Goal: Task Accomplishment & Management: Use online tool/utility

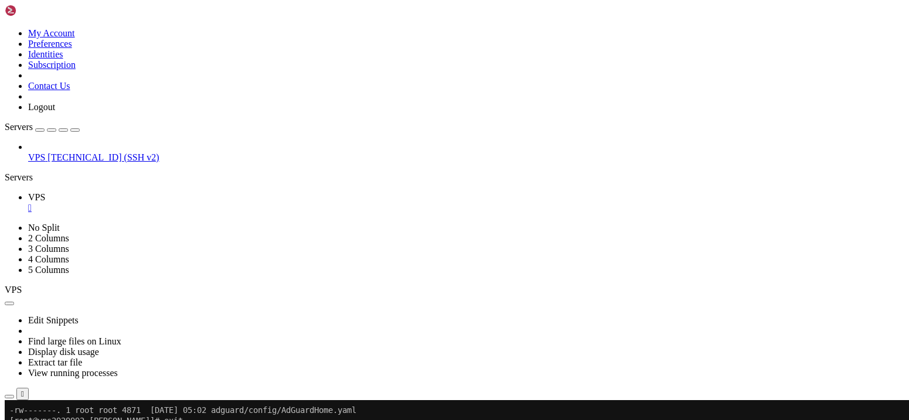
scroll to position [11, 2]
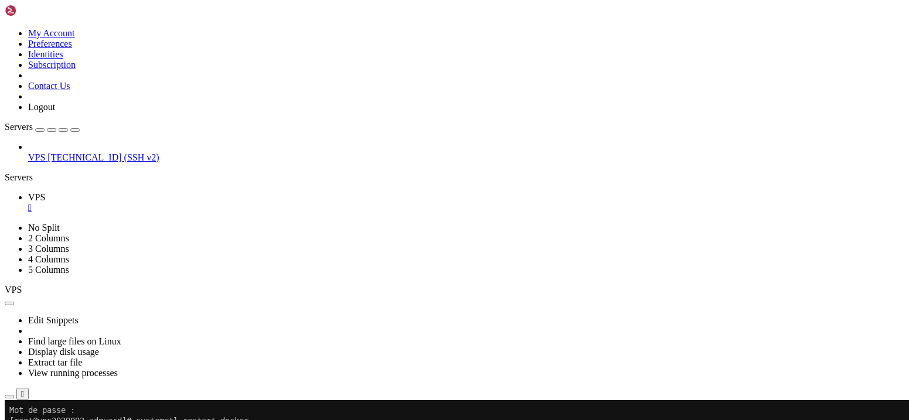
drag, startPoint x: 8, startPoint y: 694, endPoint x: 218, endPoint y: 701, distance: 209.9
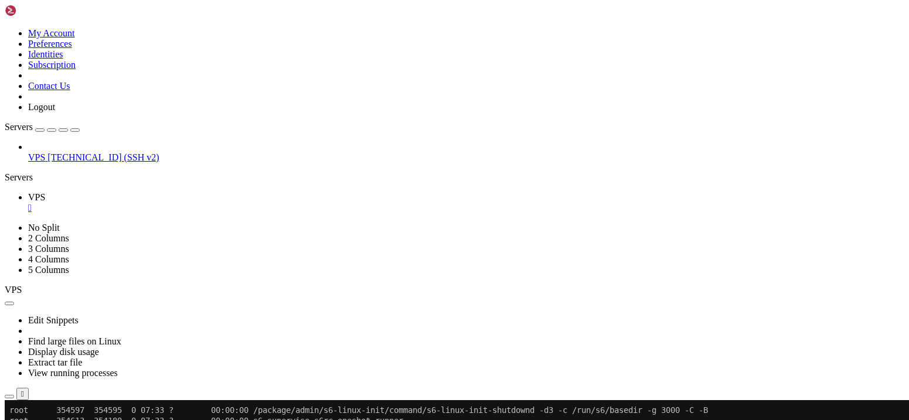
scroll to position [3881, 0]
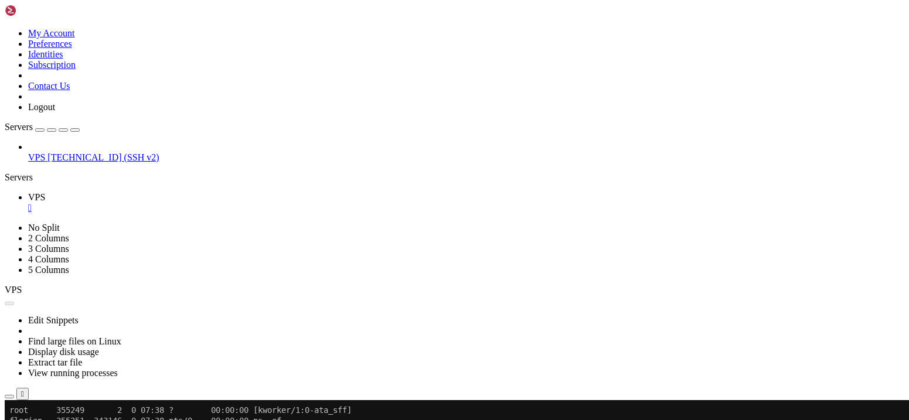
scroll to position [3997, 0]
drag, startPoint x: 190, startPoint y: 493, endPoint x: 185, endPoint y: 487, distance: 7.9
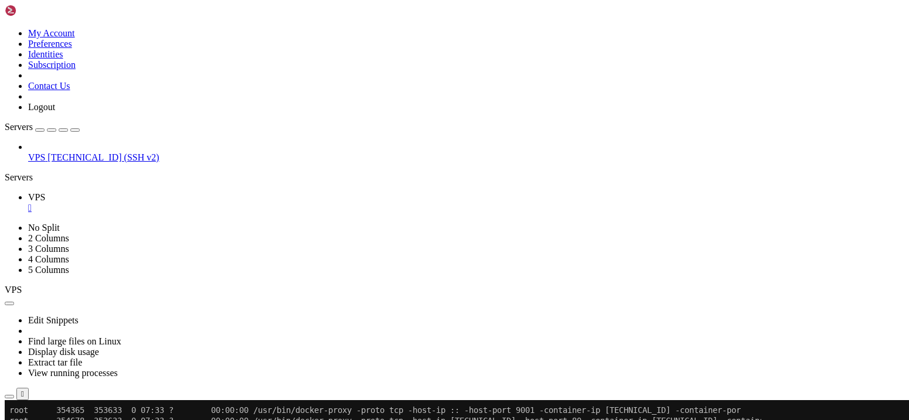
scroll to position [12105, 0]
drag, startPoint x: 54, startPoint y: 574, endPoint x: 605, endPoint y: 579, distance: 551.4
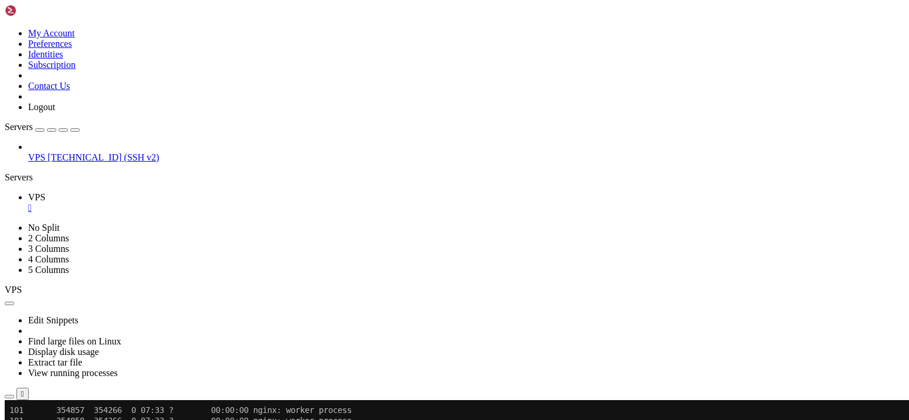
drag, startPoint x: 292, startPoint y: 553, endPoint x: 659, endPoint y: 616, distance: 371.5
drag, startPoint x: 616, startPoint y: 538, endPoint x: 142, endPoint y: 538, distance: 474.0
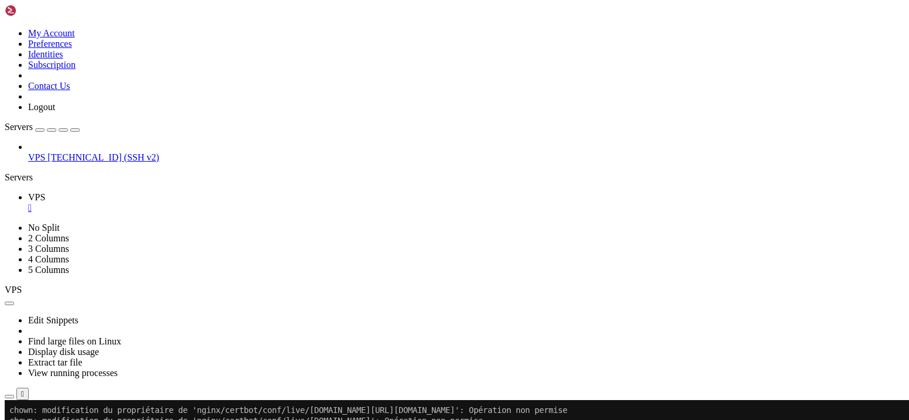
scroll to position [13099, 0]
drag, startPoint x: 124, startPoint y: 578, endPoint x: 49, endPoint y: 577, distance: 75.0
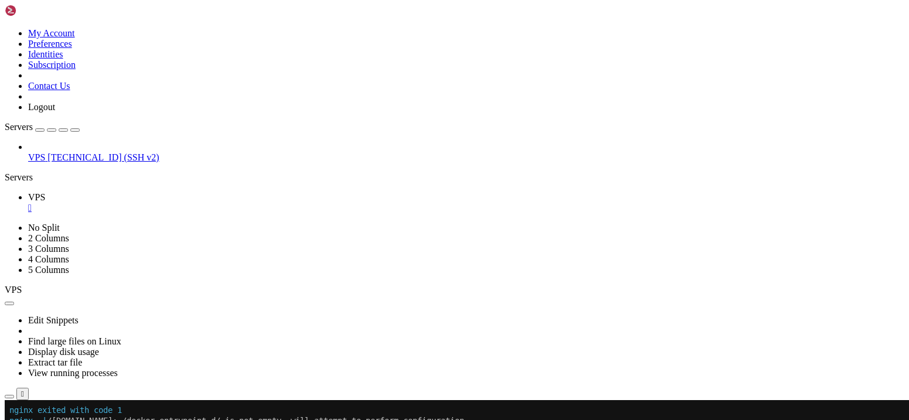
drag, startPoint x: 179, startPoint y: 503, endPoint x: 591, endPoint y: 510, distance: 411.4
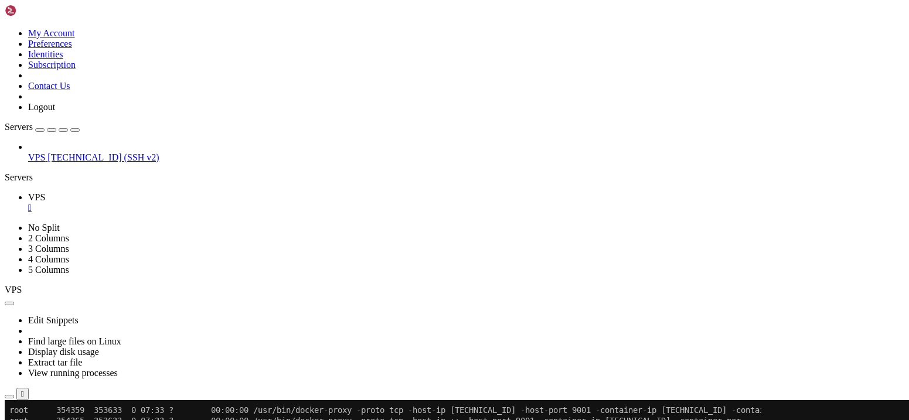
scroll to position [18364, 0]
drag, startPoint x: 403, startPoint y: 534, endPoint x: -28, endPoint y: 538, distance: 430.1
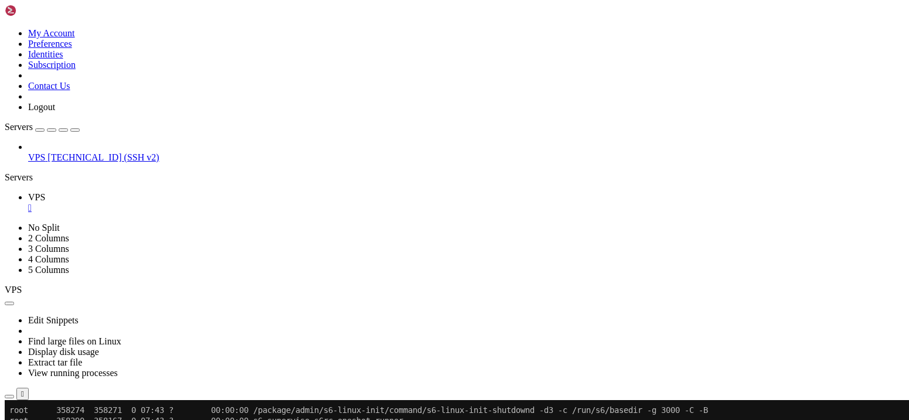
scroll to position [21220, 0]
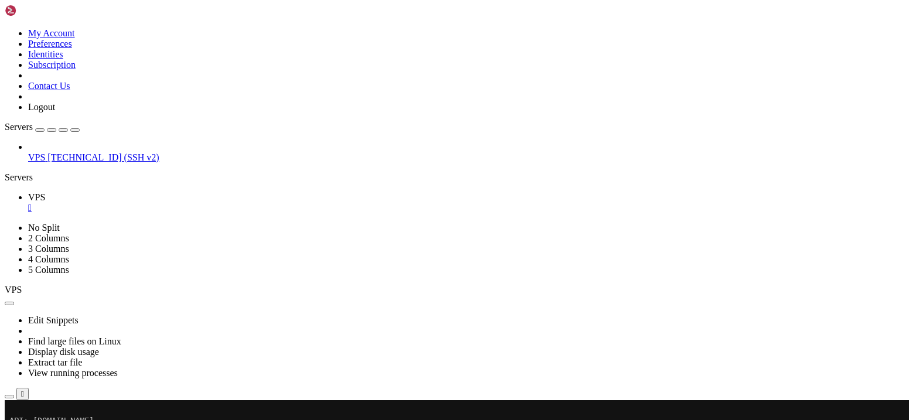
scroll to position [22802, 0]
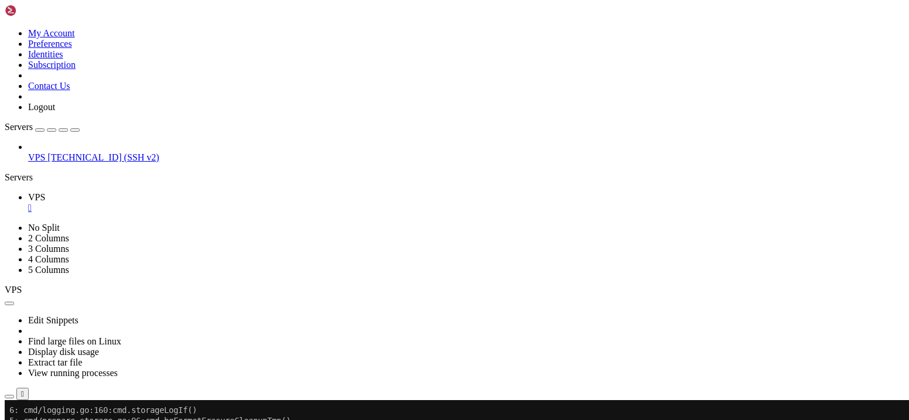
scroll to position [23994, 0]
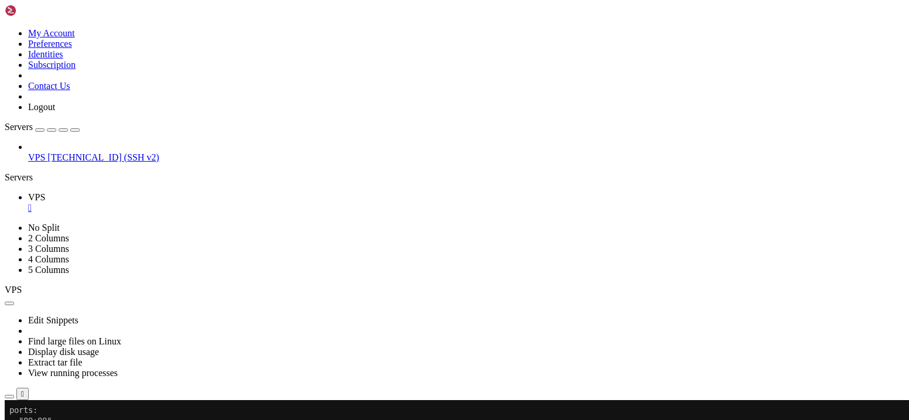
drag, startPoint x: 133, startPoint y: 694, endPoint x: 40, endPoint y: 687, distance: 93.5
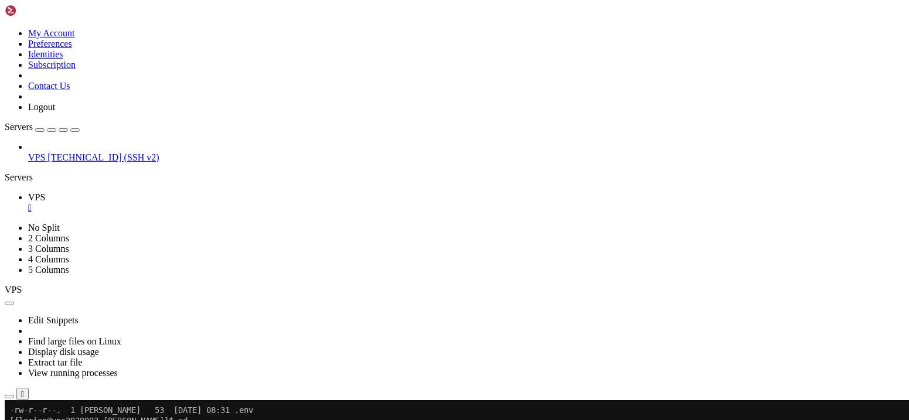
drag, startPoint x: 192, startPoint y: 641, endPoint x: 9, endPoint y: 610, distance: 186.0
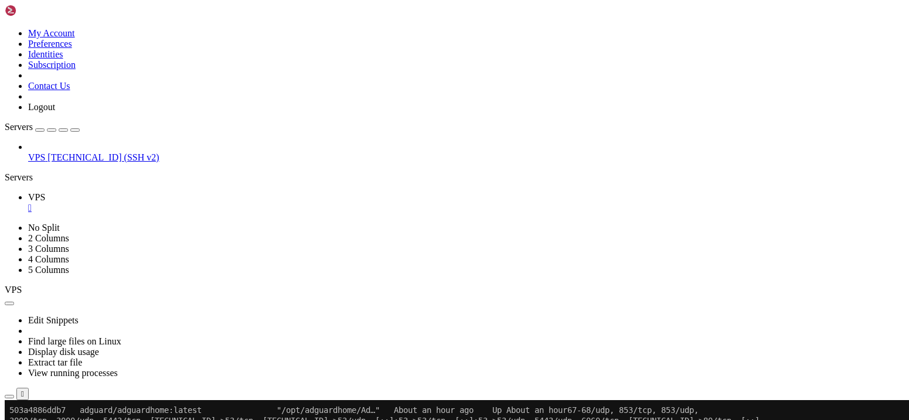
scroll to position [27010, 0]
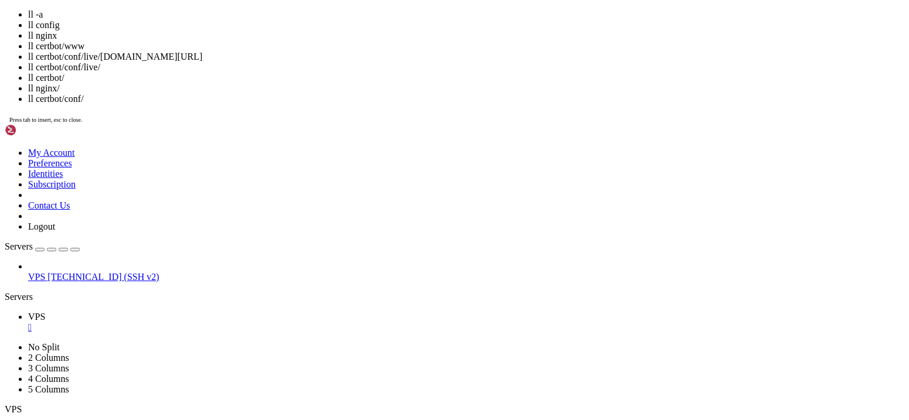
drag, startPoint x: 18, startPoint y: 816, endPoint x: 332, endPoint y: 813, distance: 314.7
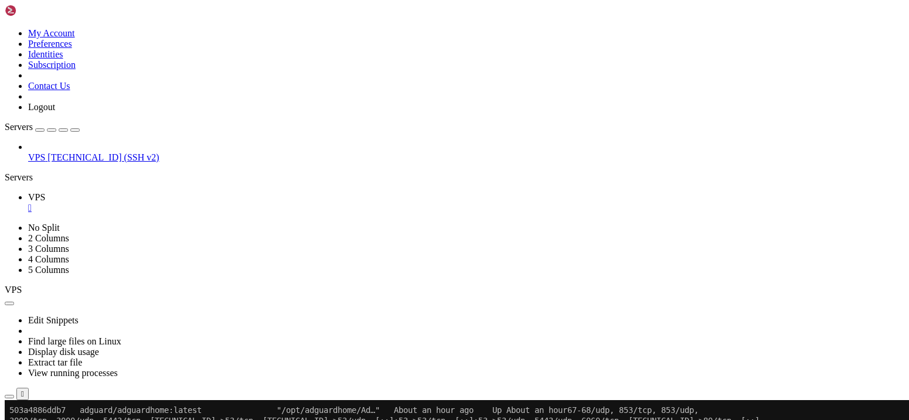
scroll to position [27031, 0]
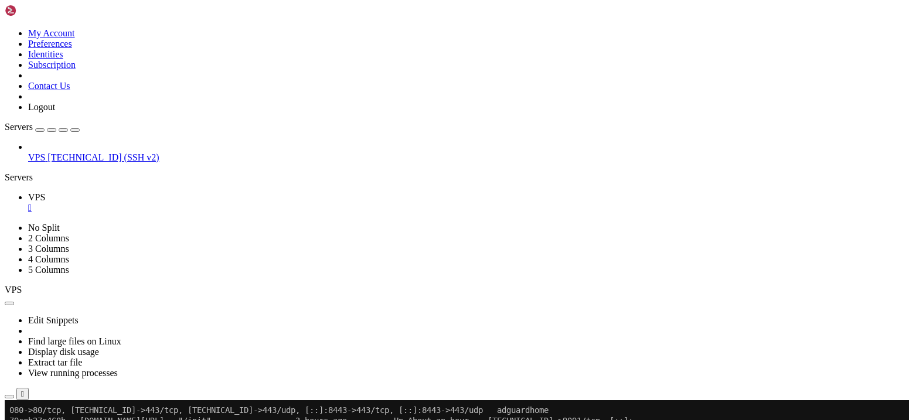
drag, startPoint x: 285, startPoint y: 471, endPoint x: 108, endPoint y: 472, distance: 177.0
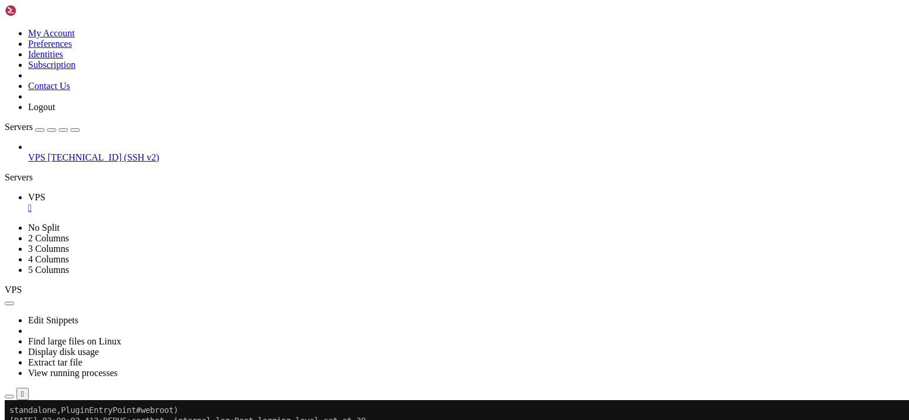
scroll to position [27791, 0]
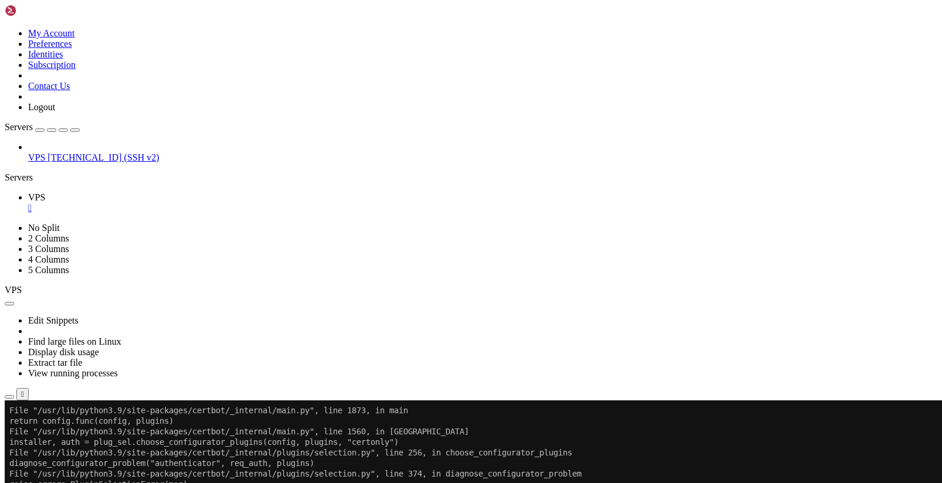
scroll to position [27748, 0]
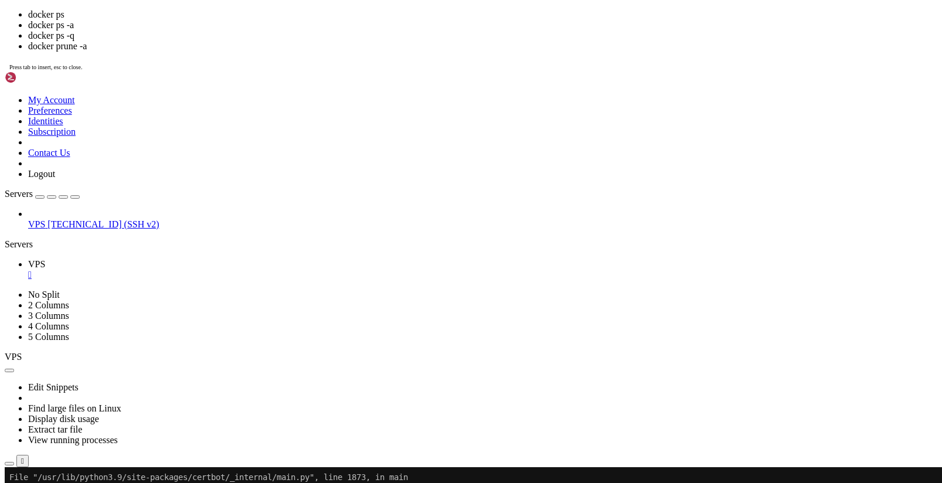
scroll to position [27949, 0]
